Goal: Task Accomplishment & Management: Manage account settings

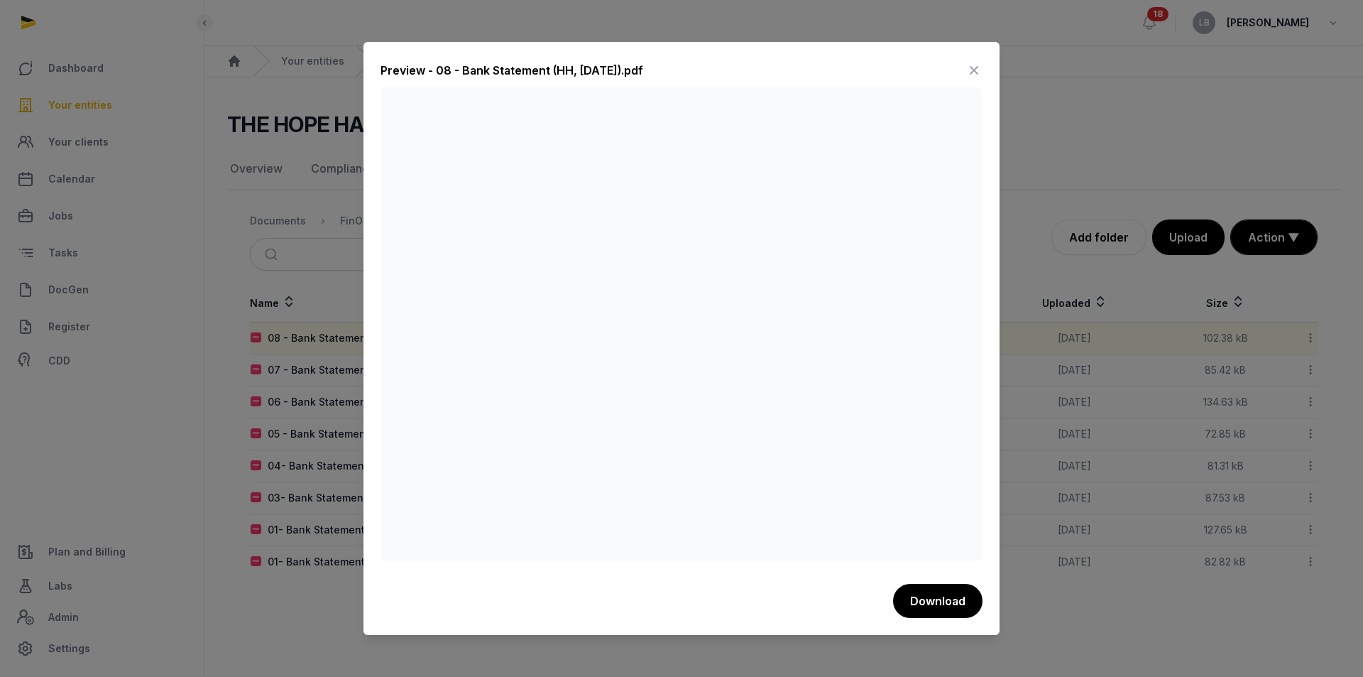
click at [980, 70] on icon at bounding box center [974, 70] width 17 height 23
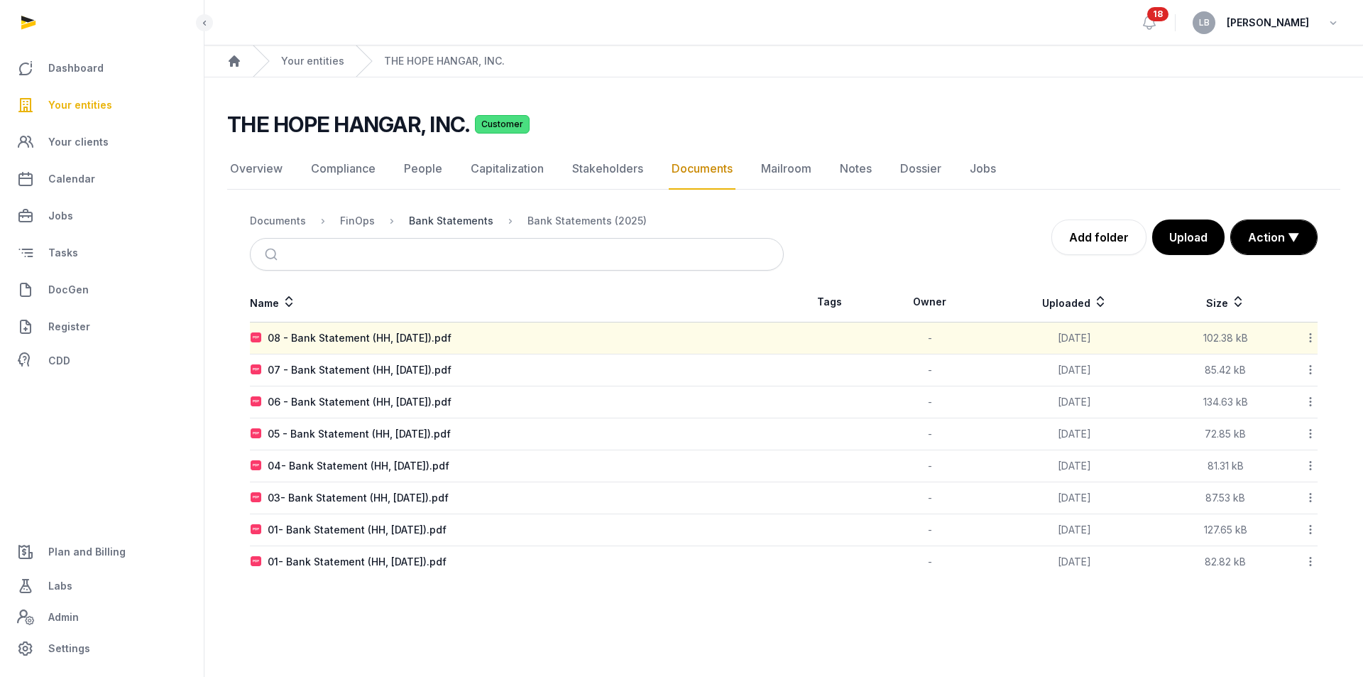
click at [464, 225] on div "Bank Statements" at bounding box center [451, 221] width 84 height 14
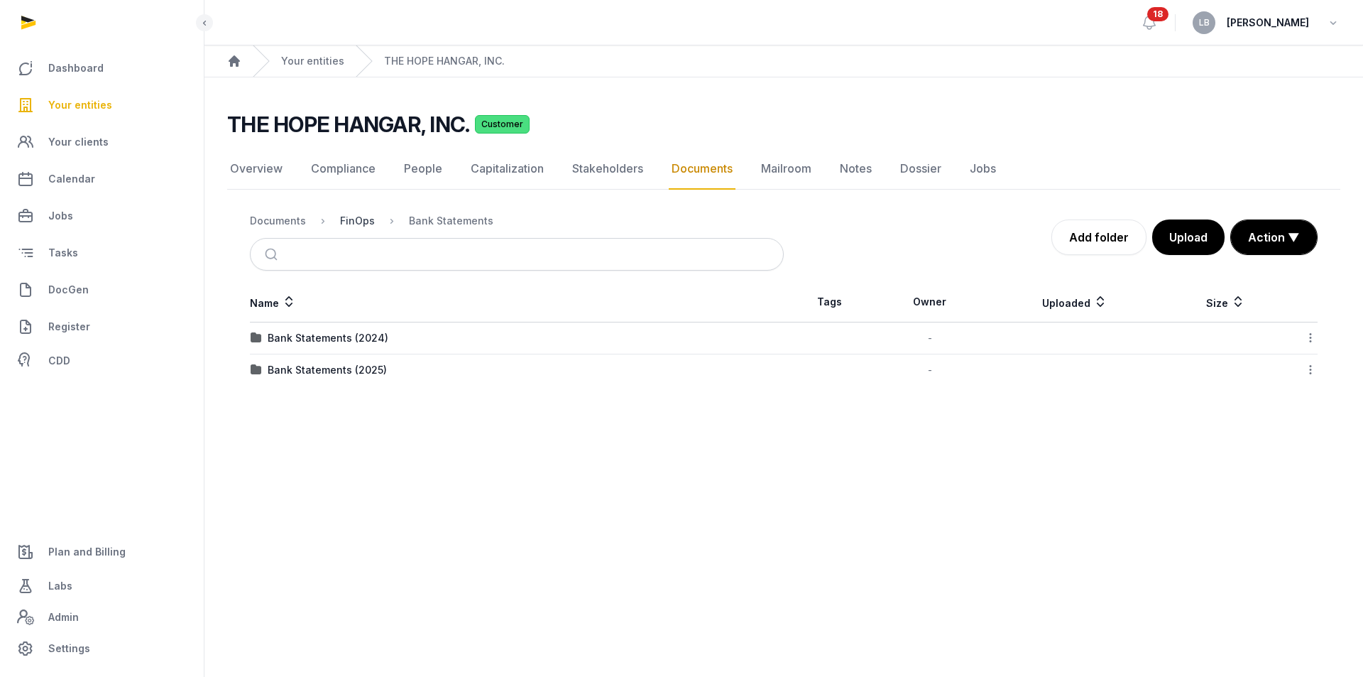
click at [361, 221] on div "FinOps" at bounding box center [357, 221] width 35 height 14
click at [299, 366] on div "Financials" at bounding box center [293, 370] width 51 height 14
click at [283, 366] on div "2025" at bounding box center [280, 370] width 25 height 14
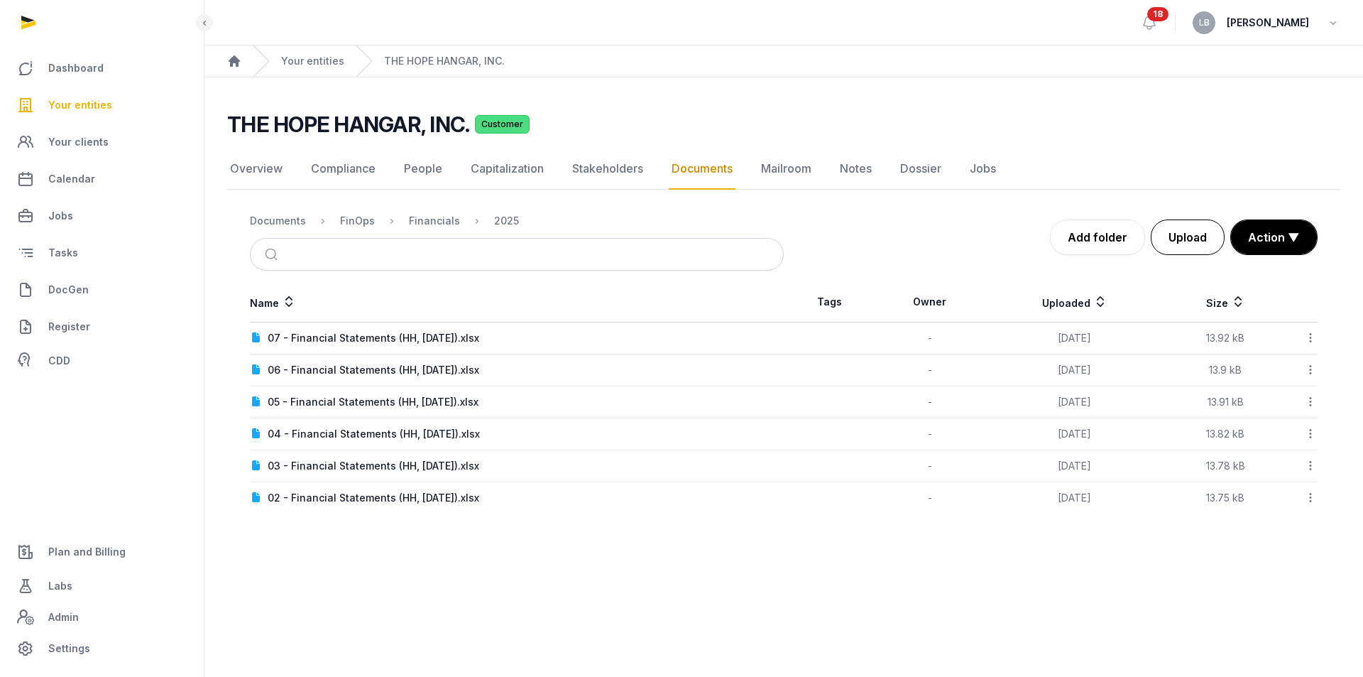
click at [1182, 240] on button "Upload" at bounding box center [1188, 237] width 74 height 36
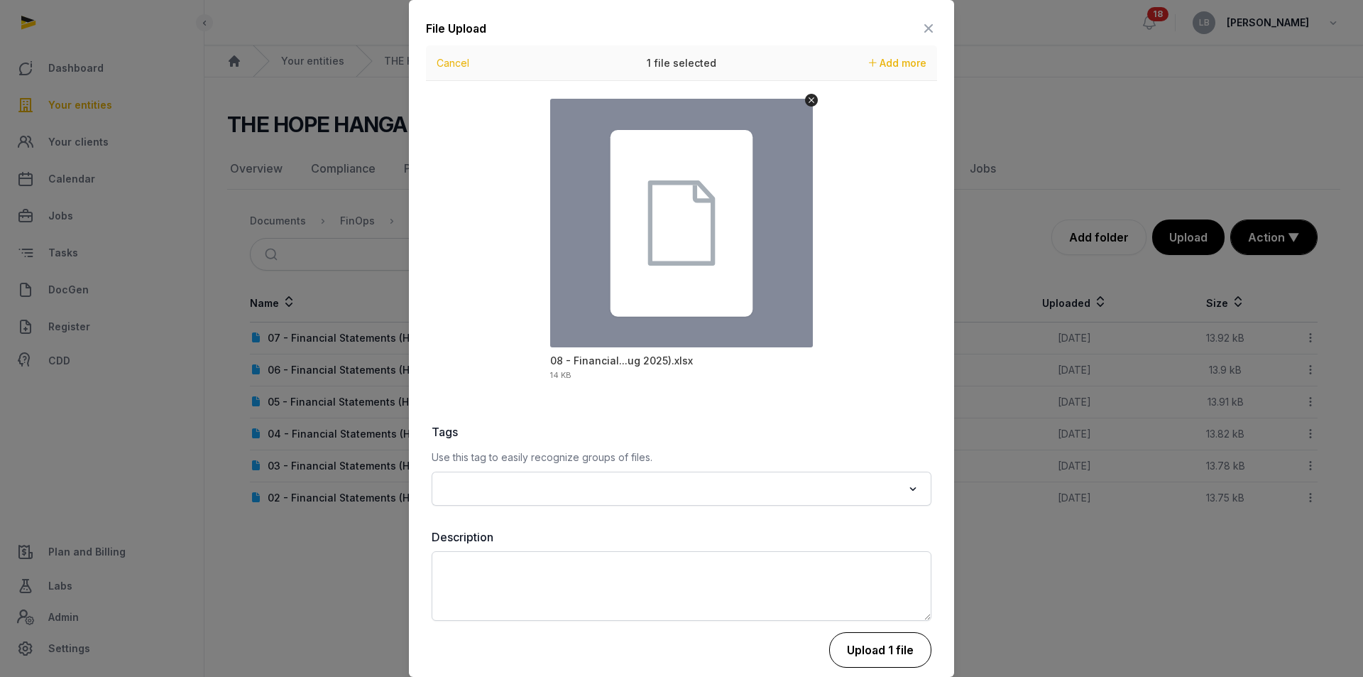
click at [866, 649] on button "Upload 1 file" at bounding box center [880, 650] width 102 height 36
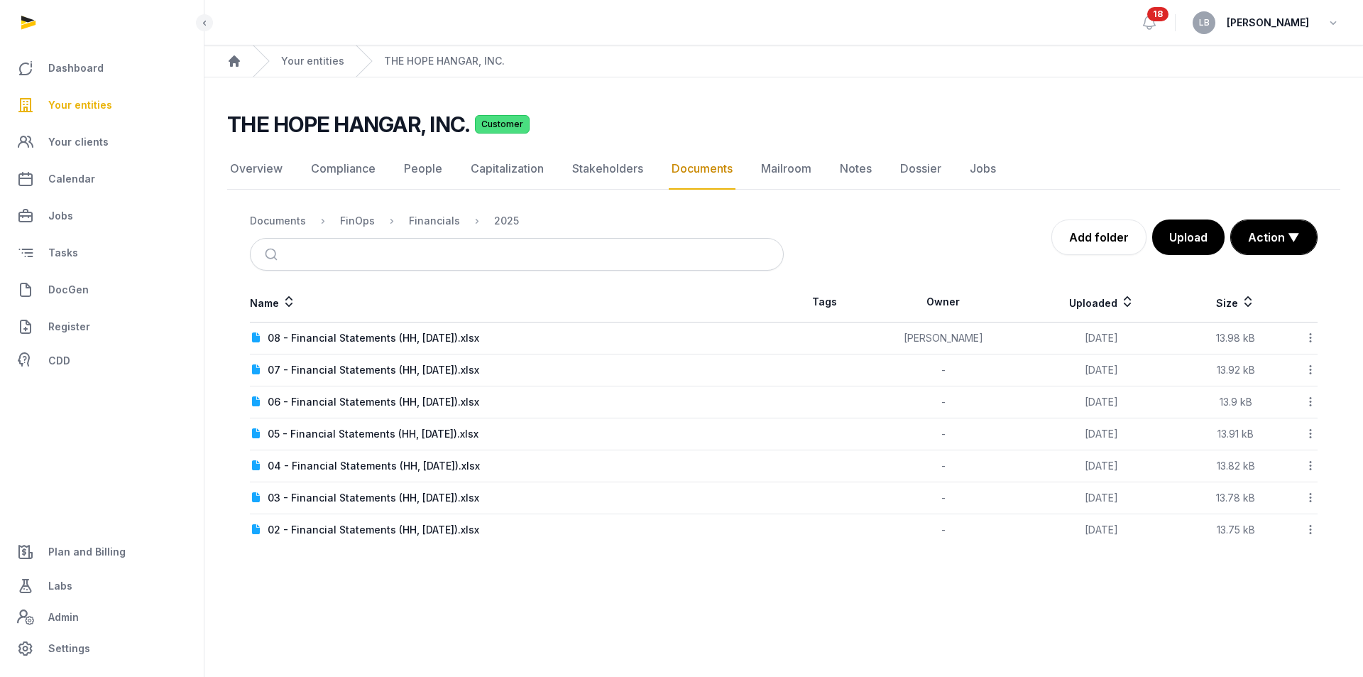
click at [1307, 337] on icon at bounding box center [1310, 337] width 13 height 15
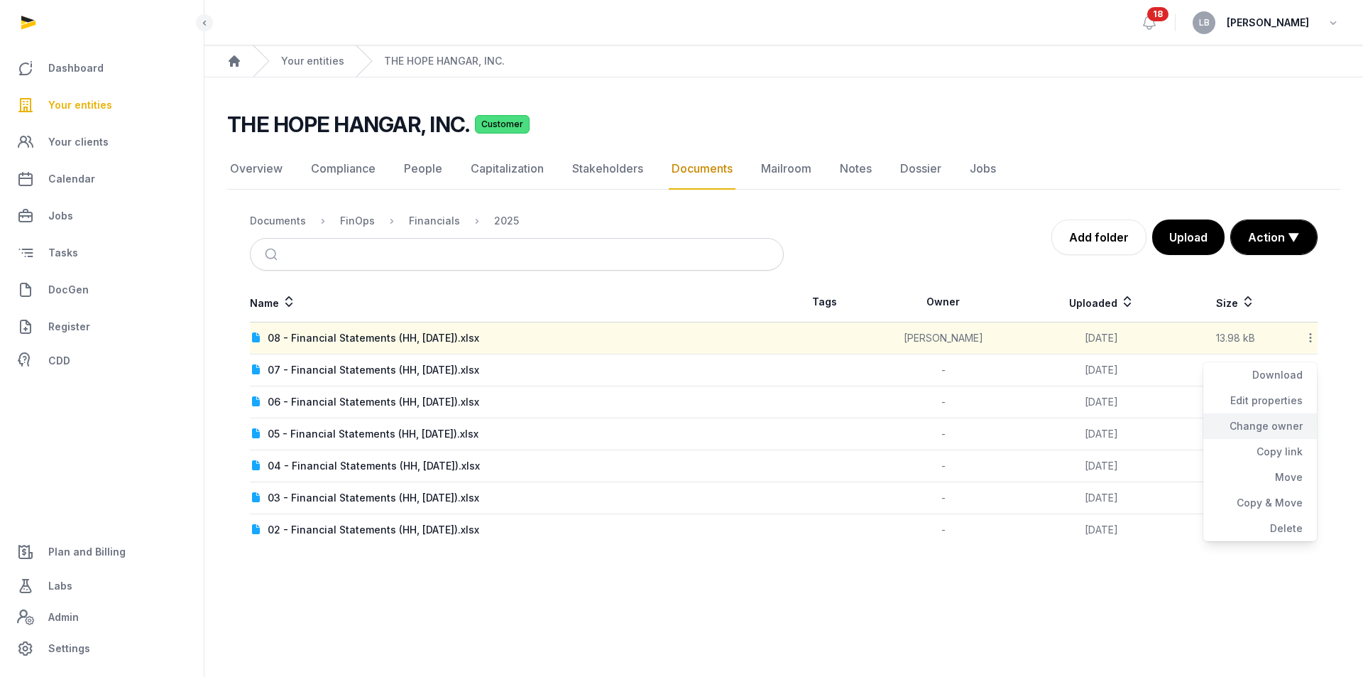
click at [1271, 427] on div "Change owner" at bounding box center [1261, 426] width 114 height 26
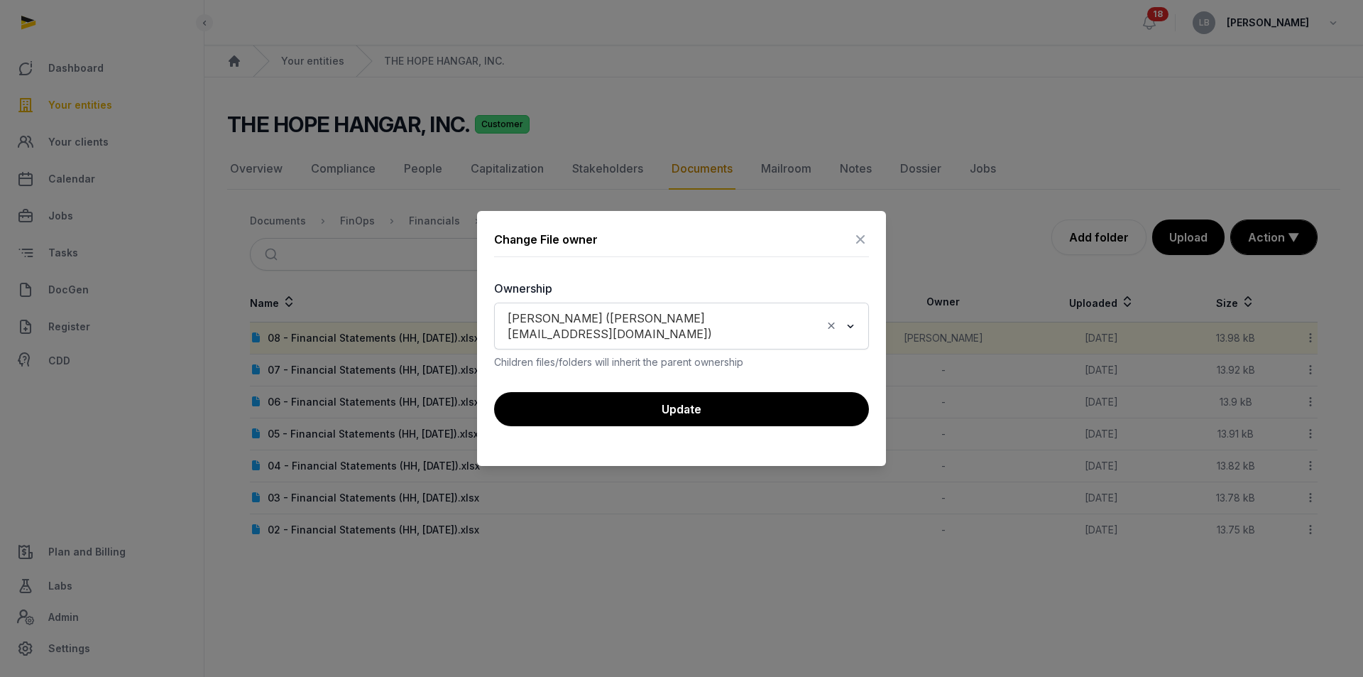
click at [828, 327] on icon "Clear Selected" at bounding box center [831, 325] width 13 height 15
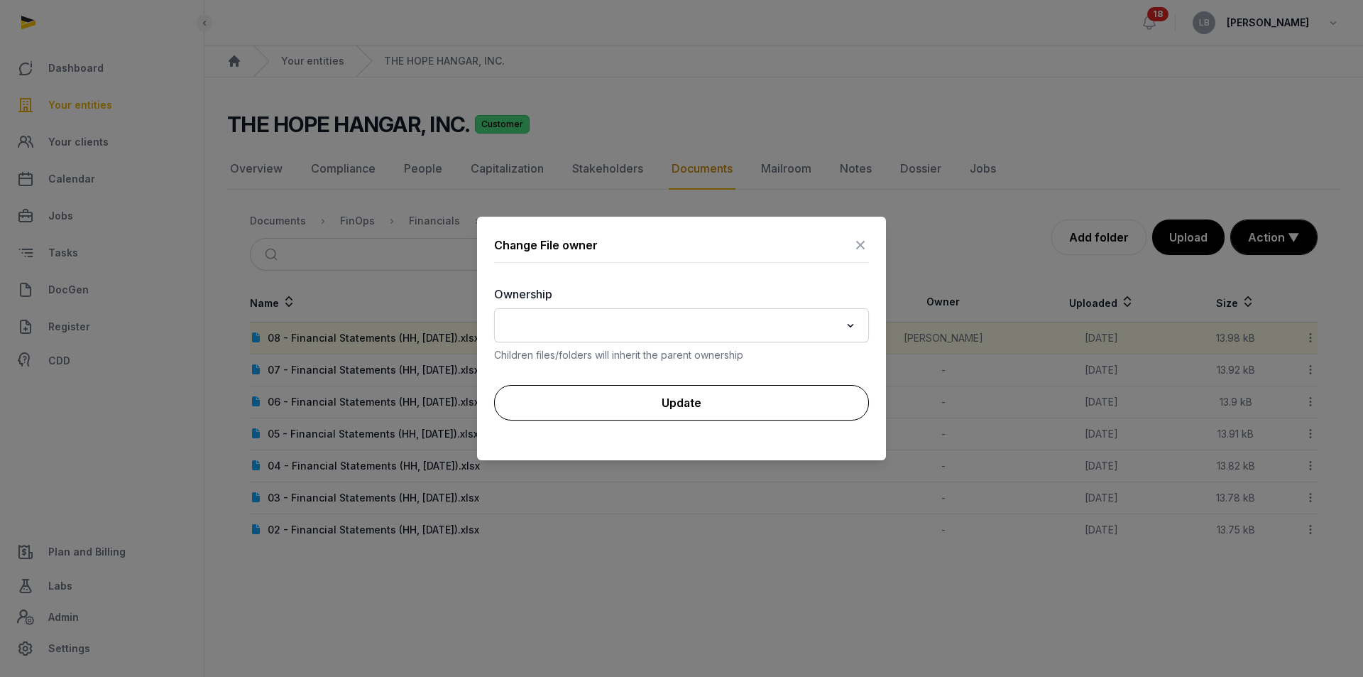
click at [809, 403] on button "Update" at bounding box center [681, 403] width 375 height 36
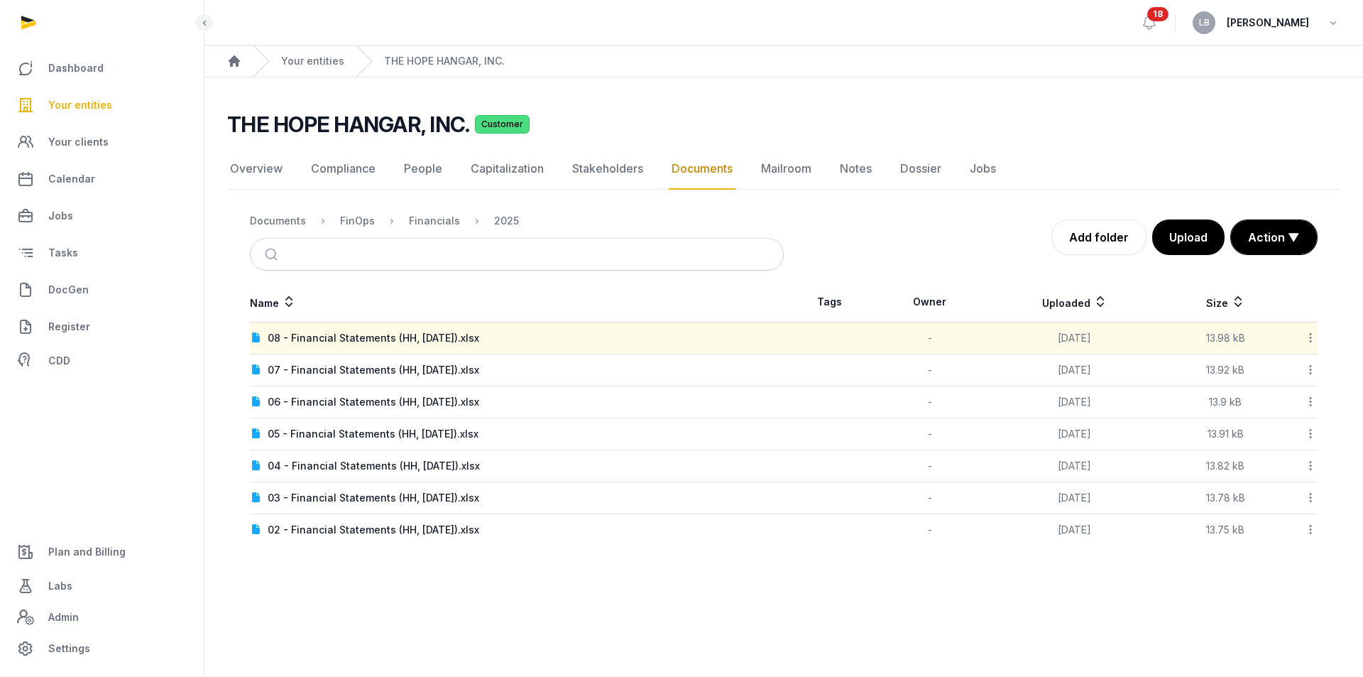
click at [1311, 336] on icon at bounding box center [1310, 337] width 13 height 15
click at [1290, 447] on div "Copy link" at bounding box center [1261, 452] width 114 height 26
